Goal: Task Accomplishment & Management: Use online tool/utility

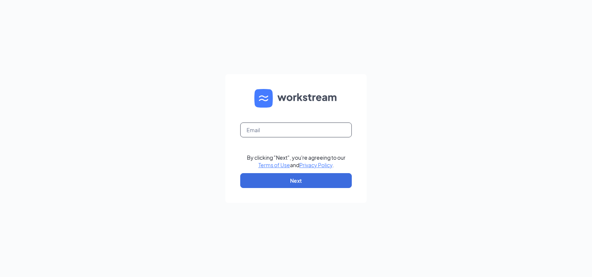
click at [265, 128] on input "text" at bounding box center [296, 129] width 112 height 15
type input "[EMAIL_ADDRESS][PERSON_NAME][DOMAIN_NAME]"
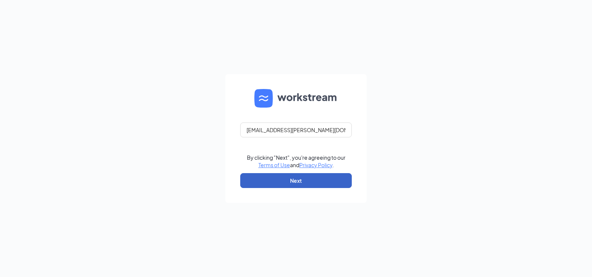
click at [277, 185] on button "Next" at bounding box center [296, 180] width 112 height 15
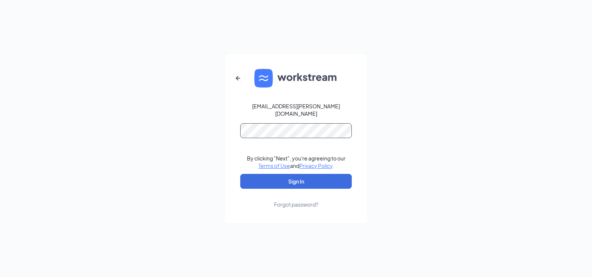
click at [240, 174] on button "Sign In" at bounding box center [296, 181] width 112 height 15
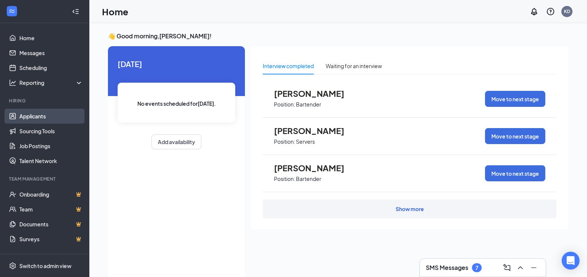
click at [36, 113] on link "Applicants" at bounding box center [51, 116] width 64 height 15
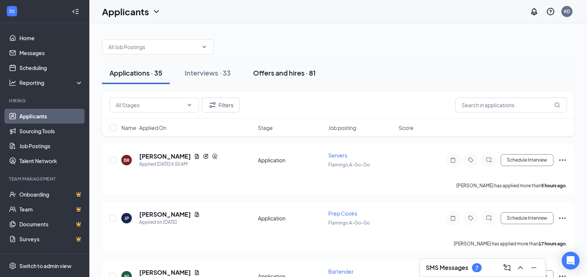
click at [300, 77] on div "Offers and hires · 81" at bounding box center [284, 72] width 63 height 9
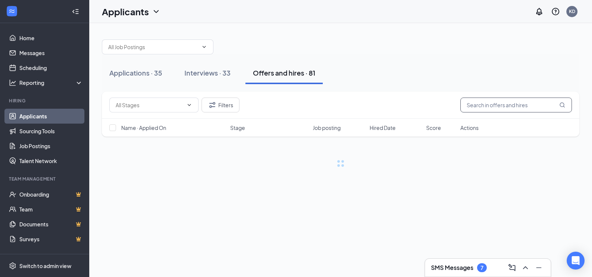
click at [513, 110] on input "text" at bounding box center [517, 105] width 112 height 15
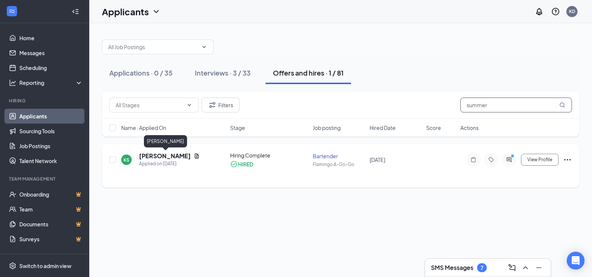
type input "summer"
click at [183, 156] on h5 "Katherine Summers" at bounding box center [165, 156] width 52 height 8
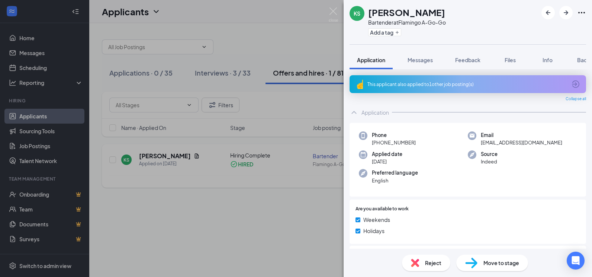
drag, startPoint x: 245, startPoint y: 182, endPoint x: 185, endPoint y: 159, distance: 64.6
click at [239, 181] on div "KS Katherine Summers Bartender at Flamingo A-Go-Go Add a tag Application Messag…" at bounding box center [296, 138] width 592 height 277
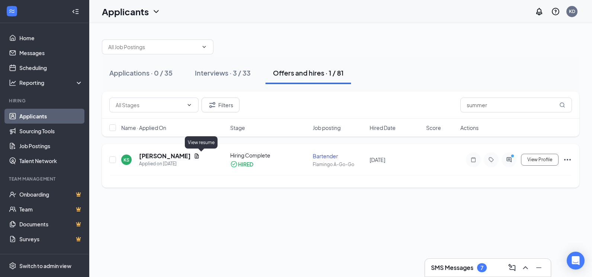
click at [199, 157] on icon "Document" at bounding box center [197, 155] width 4 height 5
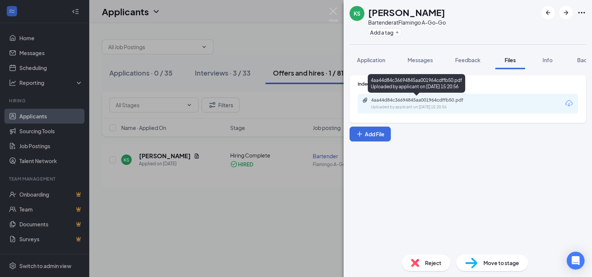
click at [397, 105] on div "Uploaded by applicant on Jul 16, 2025 at 15:20:56" at bounding box center [427, 107] width 112 height 6
